Goal: Information Seeking & Learning: Learn about a topic

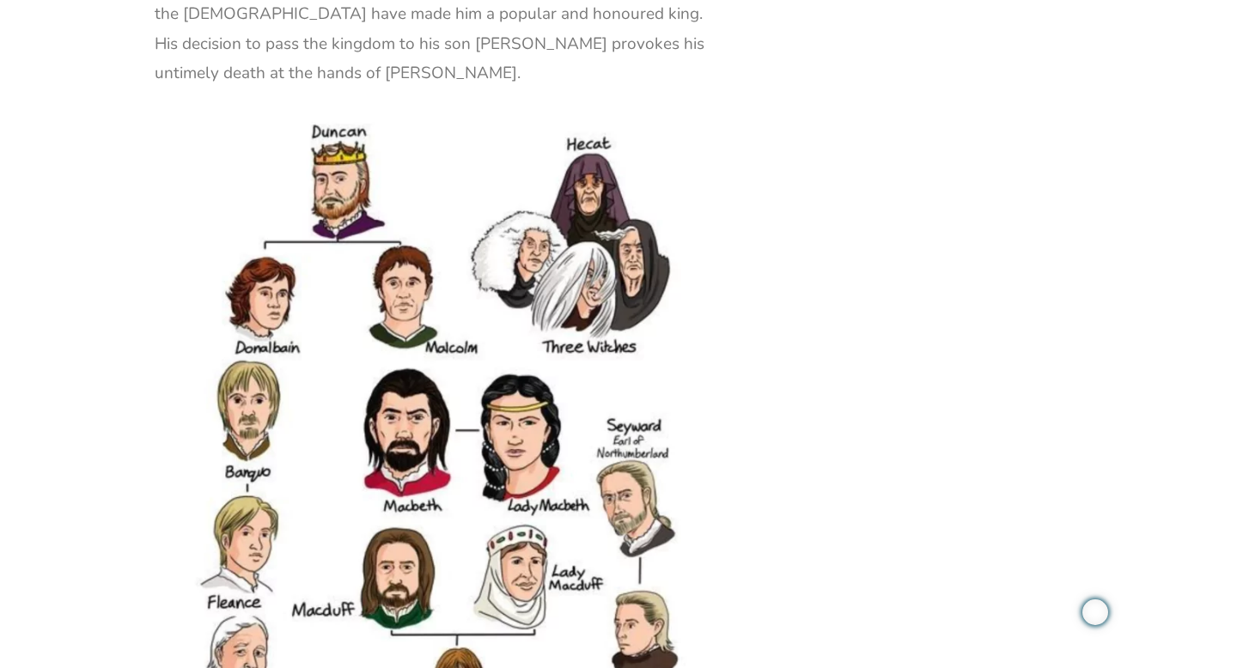
scroll to position [2607, 0]
click at [607, 424] on img at bounding box center [434, 508] width 558 height 783
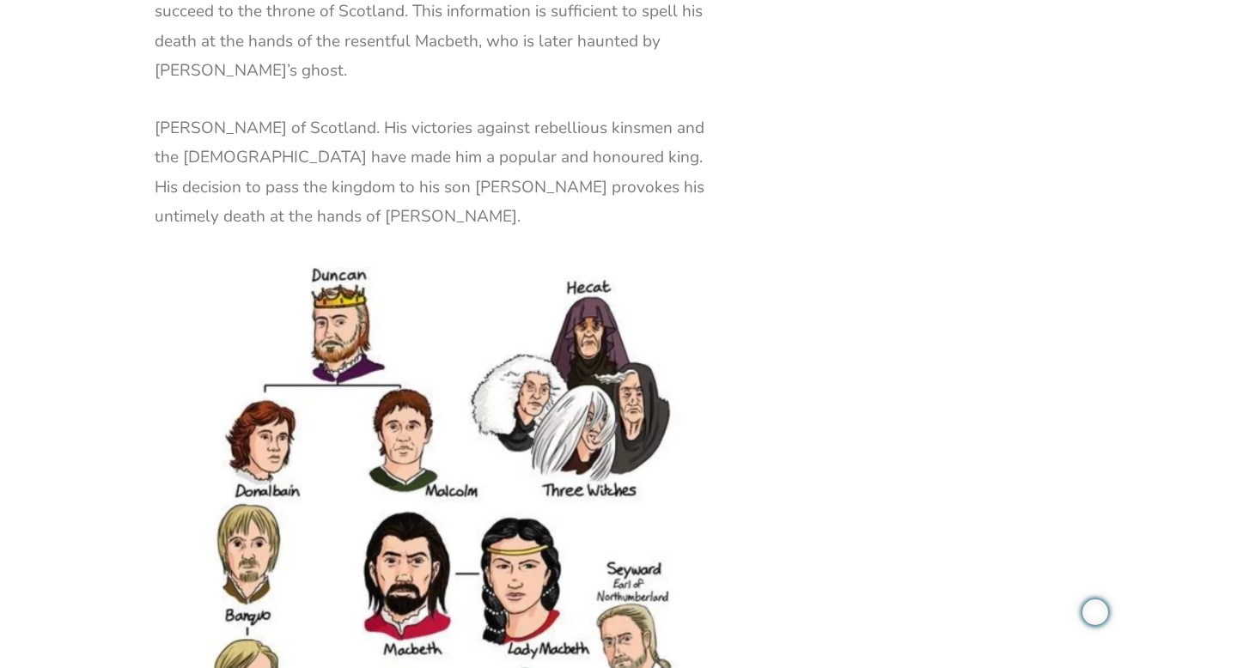
scroll to position [2468, 0]
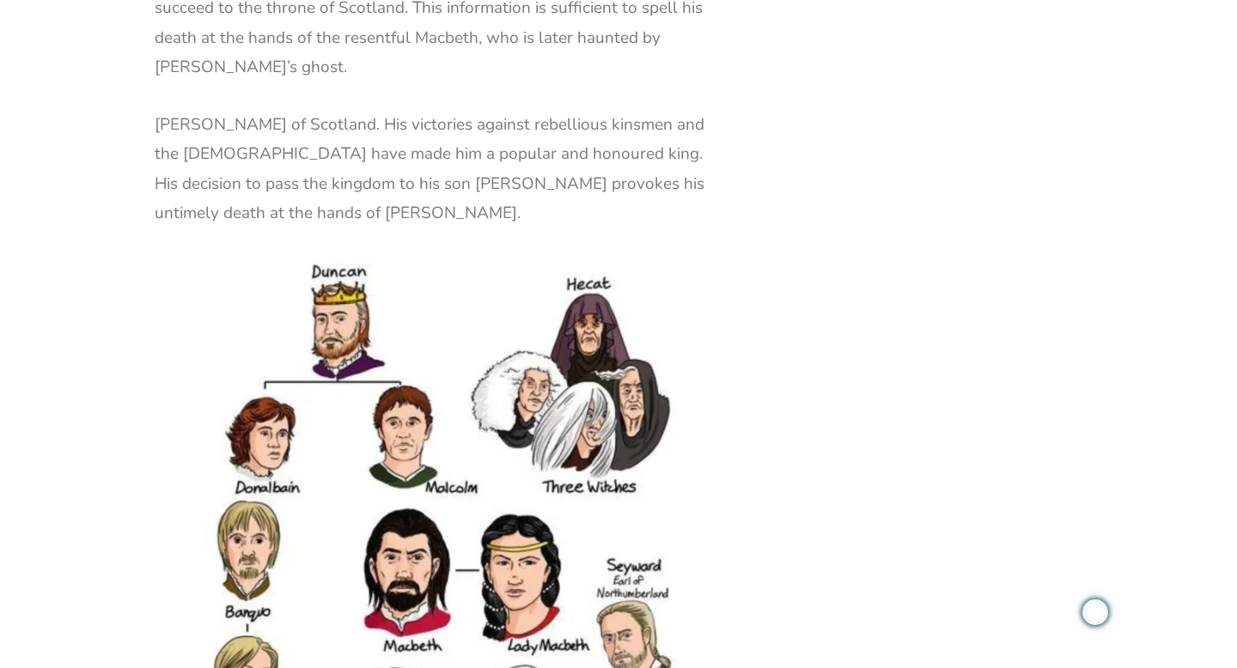
click at [607, 424] on img at bounding box center [434, 647] width 558 height 783
click at [465, 413] on img at bounding box center [434, 647] width 558 height 783
drag, startPoint x: 465, startPoint y: 413, endPoint x: 748, endPoint y: 7, distance: 495.5
